Goal: Browse casually: Explore the website without a specific task or goal

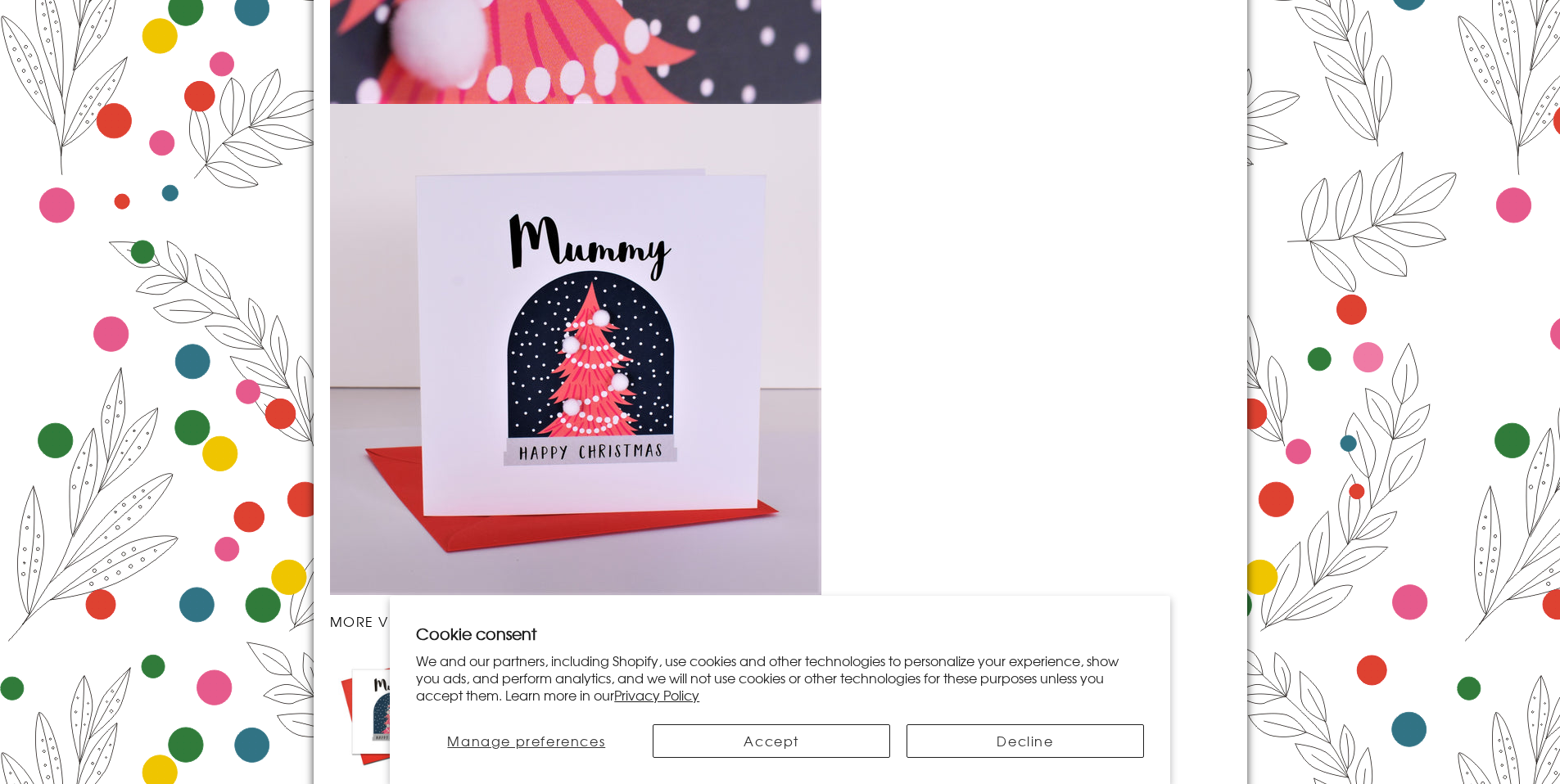
scroll to position [2352, 0]
